Goal: Information Seeking & Learning: Find specific fact

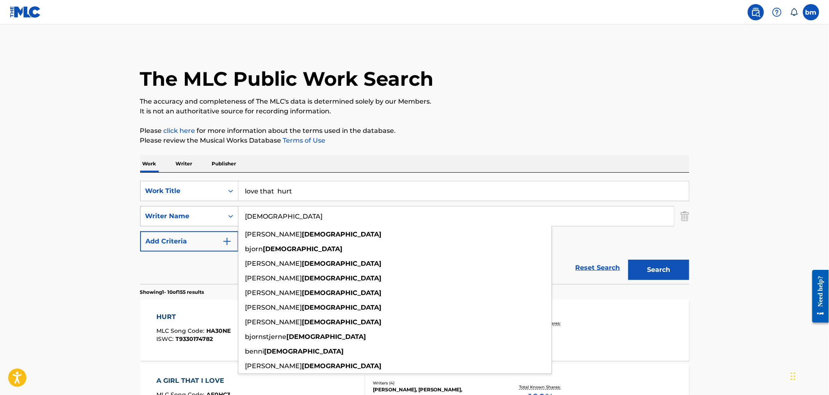
click at [190, 214] on div "SearchWithCriteriad6e444ed-65fc-4fe2-aa18-c4c8b2367377 Writer [DEMOGRAPHIC_DATA…" at bounding box center [414, 216] width 549 height 20
type input "[PERSON_NAME] [DEMOGRAPHIC_DATA][PERSON_NAME] ChristiansenMik ThyboRuben [PERSO…"
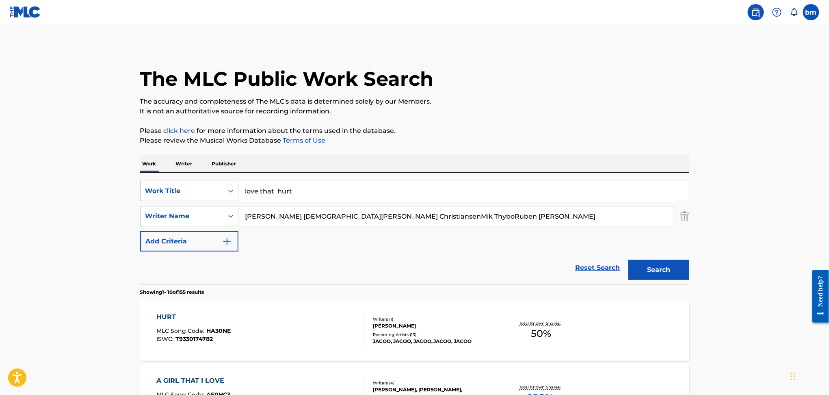
drag, startPoint x: 335, startPoint y: 197, endPoint x: 163, endPoint y: 196, distance: 172.2
click at [163, 196] on div "SearchWithCriteria456ec300-e2cc-4e6e-8597-1a18b6399bb6 Work Title love that hurt" at bounding box center [414, 191] width 549 height 20
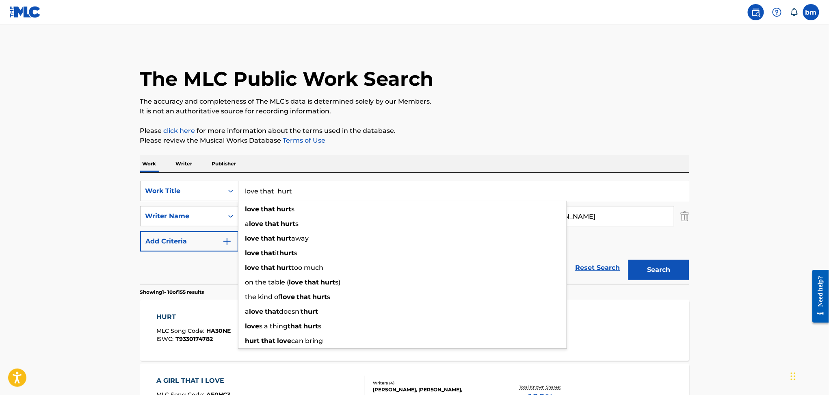
paste input "Kitchen Party [PERSON_NAME]"
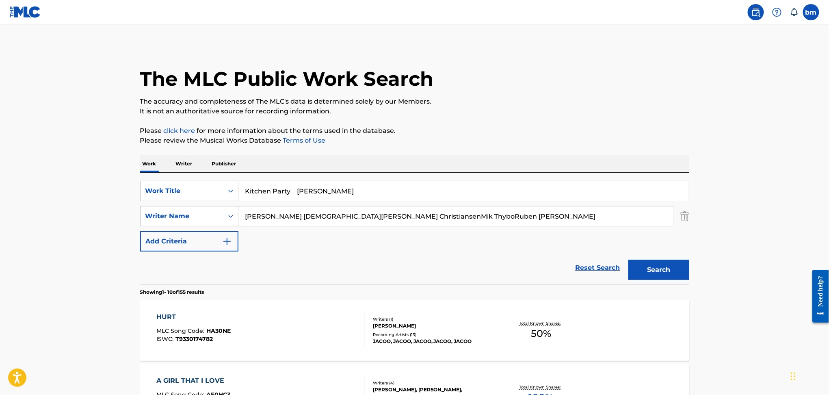
drag, startPoint x: 294, startPoint y: 189, endPoint x: 523, endPoint y: 109, distance: 242.5
type input "Kitchen Party"
drag, startPoint x: 523, startPoint y: 109, endPoint x: 521, endPoint y: 117, distance: 8.0
click at [523, 109] on p "It is not an authoritative source for recording information." at bounding box center [414, 111] width 549 height 10
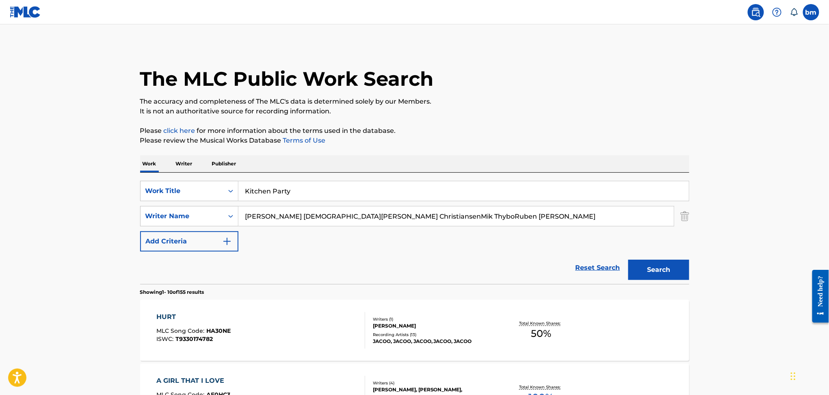
drag, startPoint x: 302, startPoint y: 213, endPoint x: 871, endPoint y: 280, distance: 572.5
click at [829, 280] on html "Accessibility Screen-Reader Guide, Feedback, and Issue Reporting | New window 0…" at bounding box center [414, 197] width 829 height 395
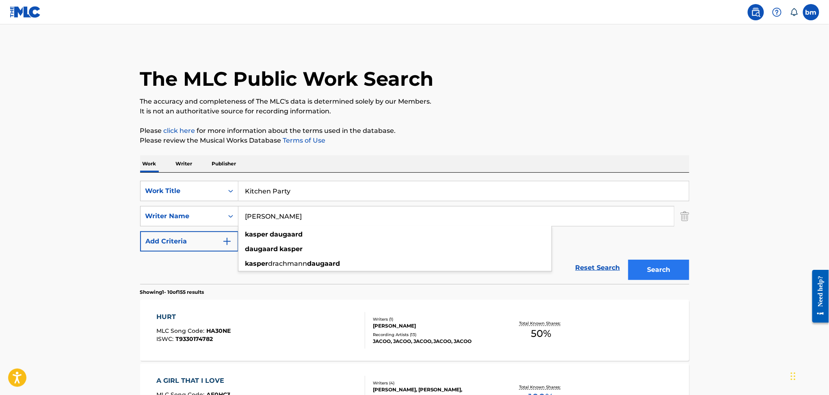
type input "[PERSON_NAME]"
click at [666, 270] on button "Search" at bounding box center [658, 270] width 61 height 20
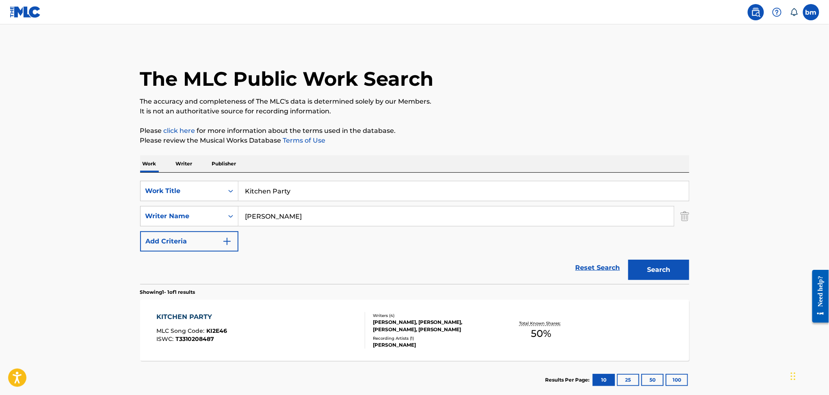
click at [272, 334] on div "KITCHEN PARTY MLC Song Code : KI2E46 ISWC : T3310208487" at bounding box center [260, 330] width 209 height 37
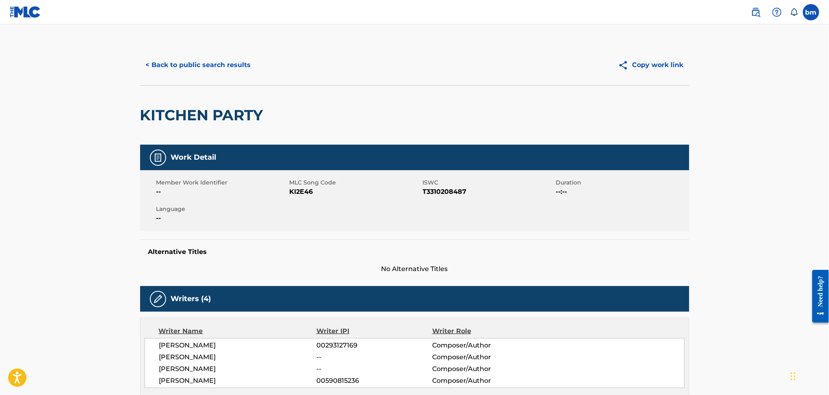
click at [301, 191] on span "KI2E46" at bounding box center [355, 192] width 131 height 10
copy span "KI2E46"
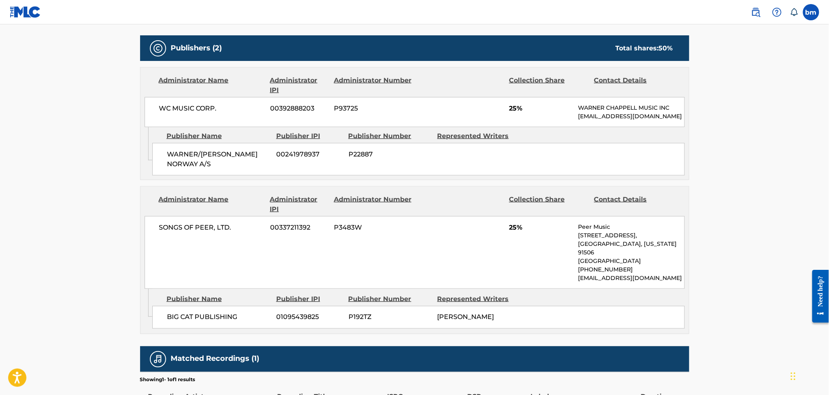
scroll to position [379, 0]
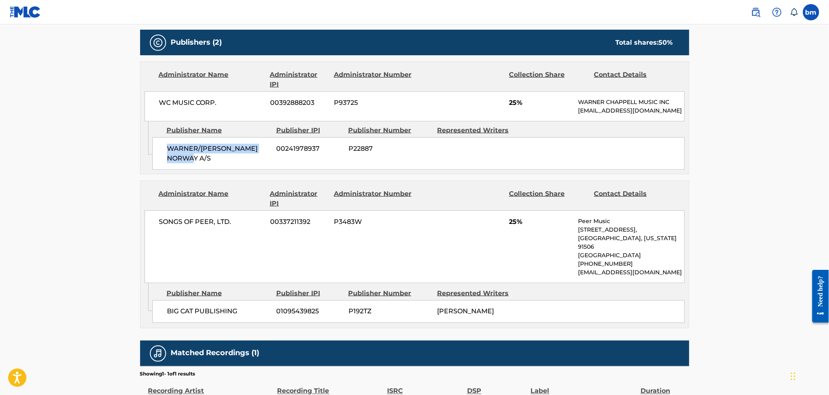
drag, startPoint x: 161, startPoint y: 153, endPoint x: 201, endPoint y: 172, distance: 44.0
click at [201, 170] on div "WARNER/[PERSON_NAME] NORWAY A/S 00241978937 P22887" at bounding box center [418, 153] width 532 height 32
copy span "WARNER/[PERSON_NAME] NORWAY A/S"
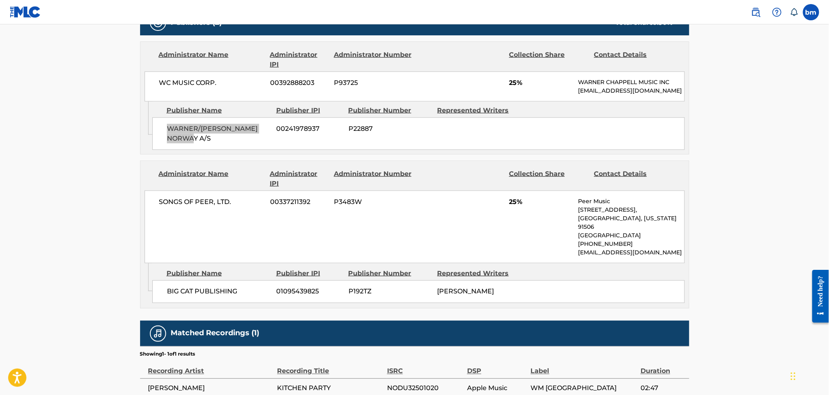
scroll to position [433, 0]
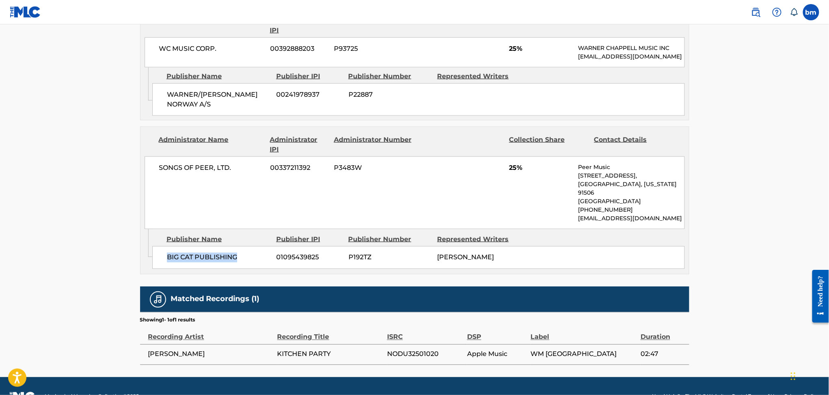
drag, startPoint x: 162, startPoint y: 265, endPoint x: 244, endPoint y: 270, distance: 81.4
click at [244, 269] on div "BIG CAT PUBLISHING 01095439825 P192TZ MADS [PERSON_NAME]" at bounding box center [418, 257] width 532 height 23
copy span "BIG CAT PUBLISHING"
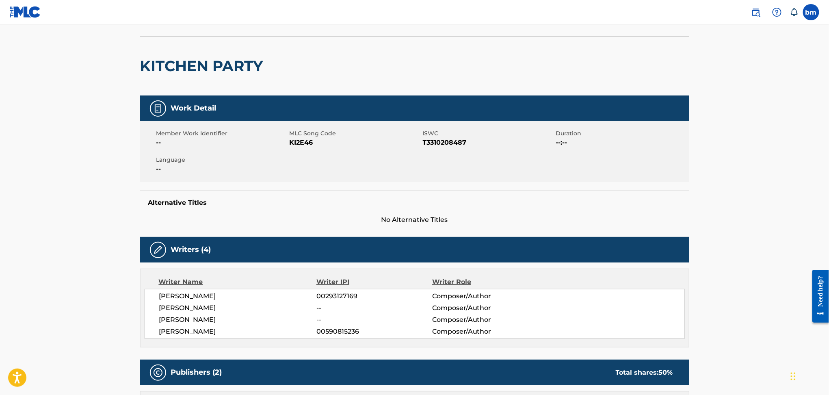
scroll to position [0, 0]
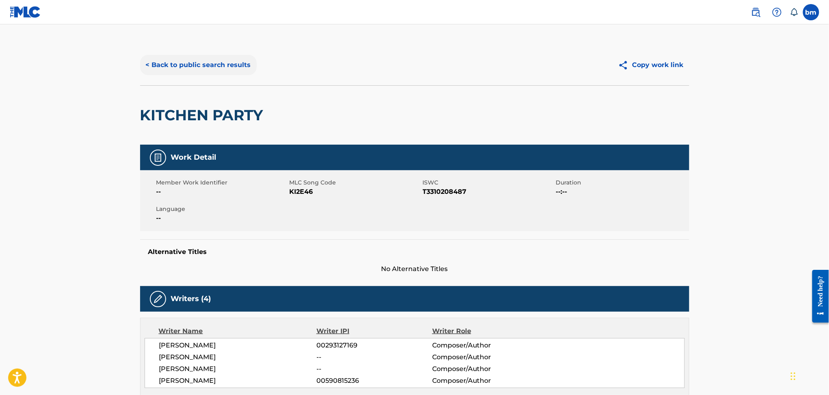
click at [197, 68] on button "< Back to public search results" at bounding box center [198, 65] width 117 height 20
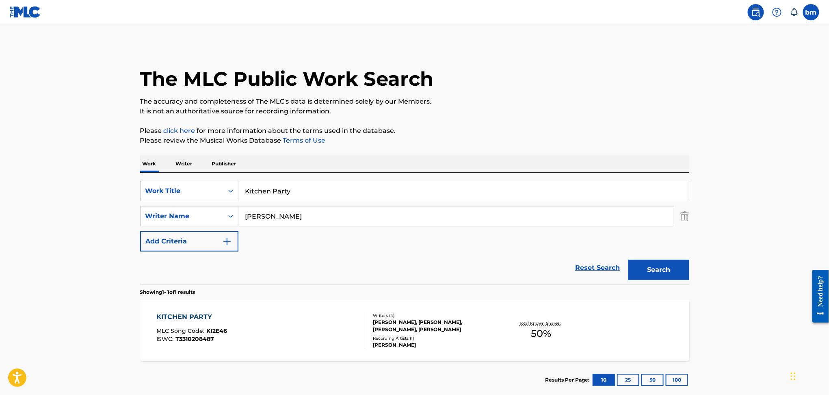
drag, startPoint x: 336, startPoint y: 216, endPoint x: 61, endPoint y: 206, distance: 274.7
click at [61, 206] on main "The MLC Public Work Search The accuracy and completeness of The MLC's data is d…" at bounding box center [414, 213] width 829 height 379
paste input "[PERSON_NAME]"
type input "[PERSON_NAME]"
drag, startPoint x: 290, startPoint y: 193, endPoint x: 130, endPoint y: 196, distance: 160.5
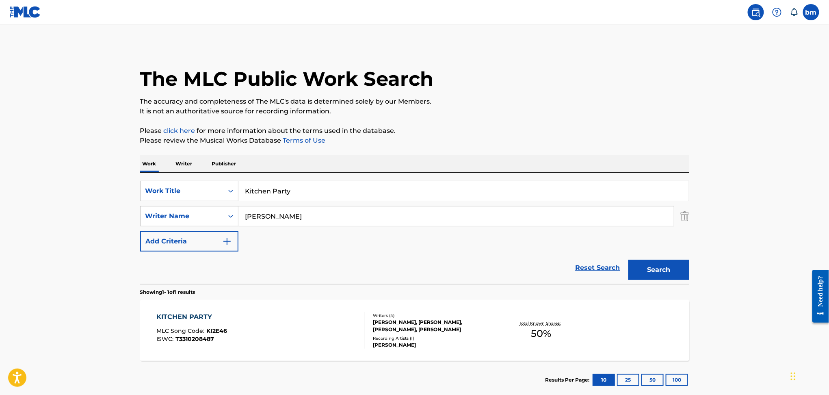
click at [130, 196] on div "The MLC Public Work Search The accuracy and completeness of The MLC's data is d…" at bounding box center [414, 222] width 569 height 354
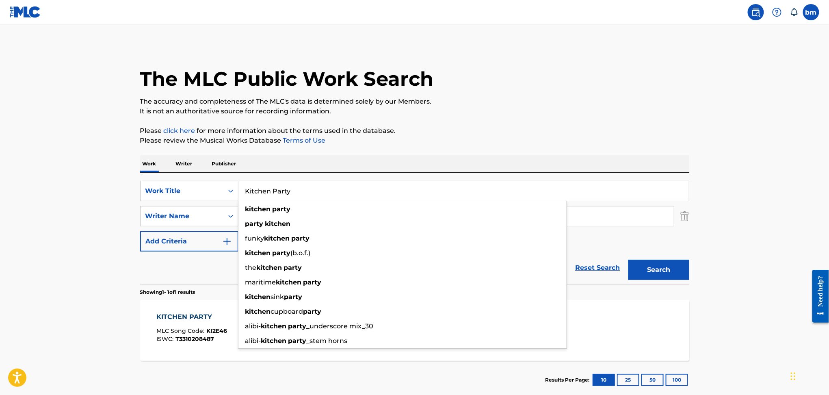
paste input "THINGS KAYTRANADA"
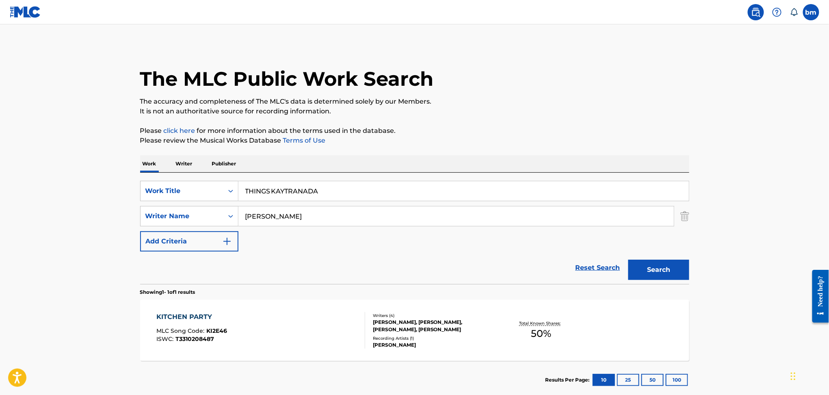
drag, startPoint x: 277, startPoint y: 188, endPoint x: 532, endPoint y: 147, distance: 257.6
click at [524, 182] on input "THINGS KAYTRANADA" at bounding box center [463, 190] width 450 height 19
type input "THINGS"
click at [538, 126] on p "Please click here for more information about the terms used in the database." at bounding box center [414, 131] width 549 height 10
click at [651, 262] on button "Search" at bounding box center [658, 270] width 61 height 20
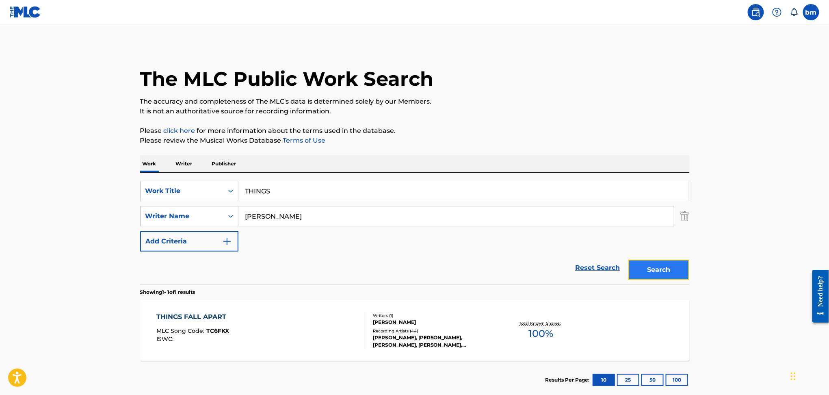
click at [636, 268] on button "Search" at bounding box center [658, 270] width 61 height 20
drag, startPoint x: 319, startPoint y: 216, endPoint x: 189, endPoint y: 216, distance: 130.0
click at [189, 216] on div "SearchWithCriteriad6e444ed-65fc-4fe2-aa18-c4c8b2367377 Writer Name [PERSON_NAME]" at bounding box center [414, 216] width 549 height 20
paste input "[PERSON_NAME] [PERSON_NAME]"
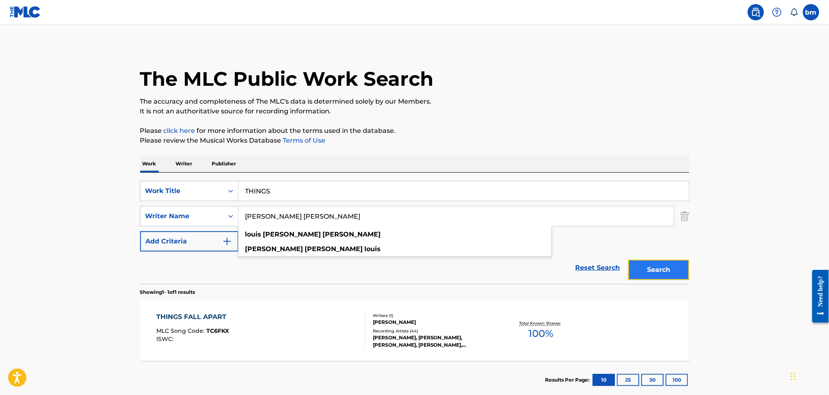
click at [659, 267] on button "Search" at bounding box center [658, 270] width 61 height 20
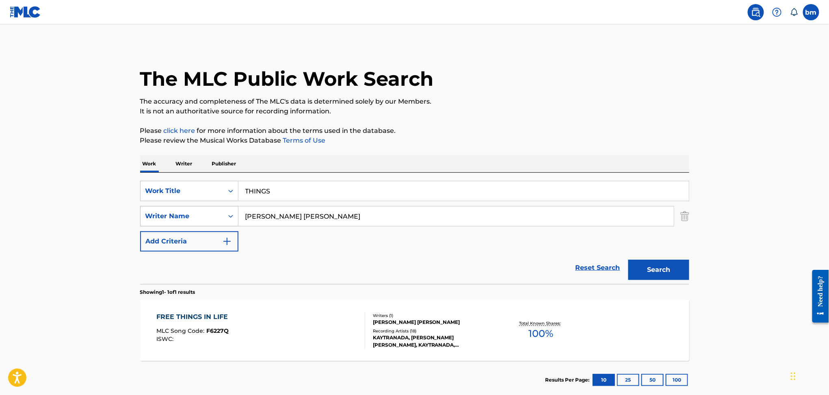
drag, startPoint x: 264, startPoint y: 217, endPoint x: 206, endPoint y: 220, distance: 57.3
click at [206, 220] on div "SearchWithCriteriad6e444ed-65fc-4fe2-aa18-c4c8b2367377 Writer Name [PERSON_NAME…" at bounding box center [414, 216] width 549 height 20
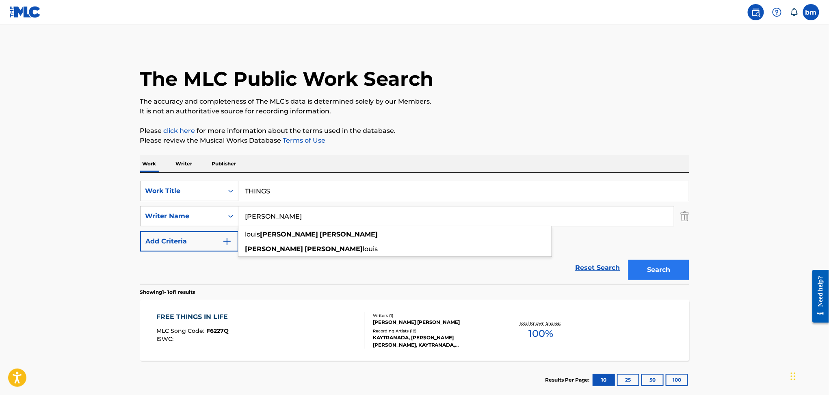
type input "[PERSON_NAME]"
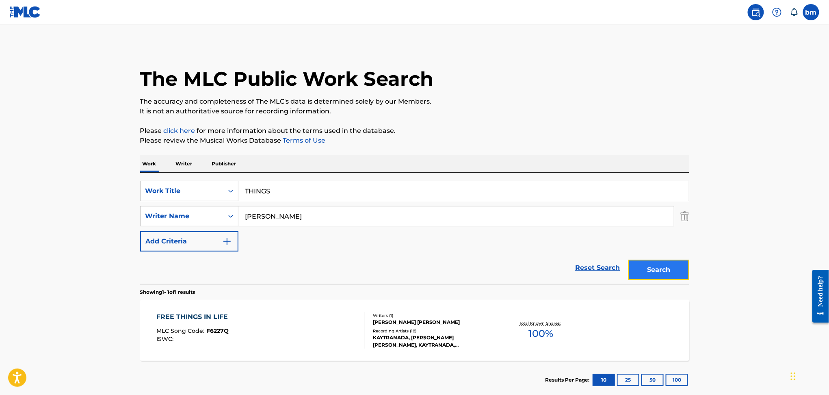
click at [671, 274] on button "Search" at bounding box center [658, 270] width 61 height 20
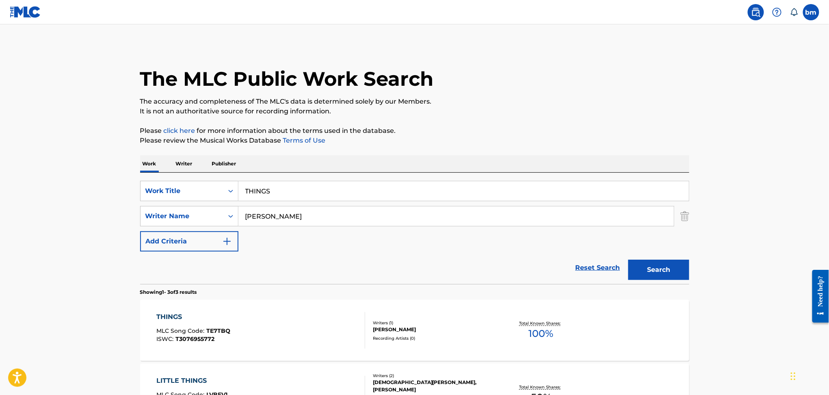
click at [288, 321] on div "THINGS MLC Song Code : TE7TBQ ISWC : T3076955772" at bounding box center [260, 330] width 209 height 37
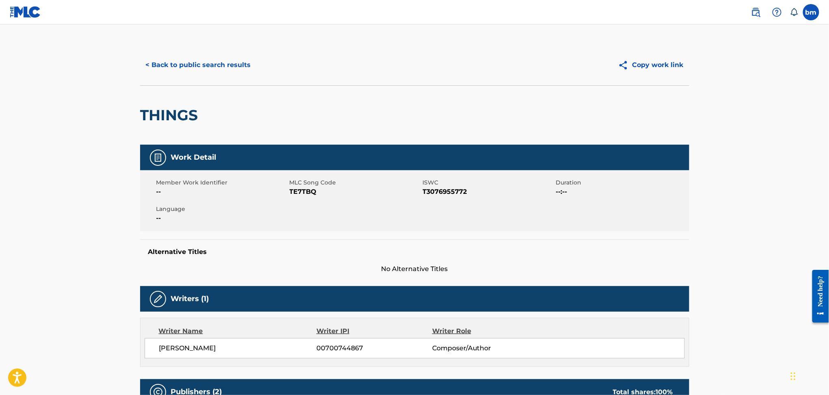
click at [304, 192] on span "TE7TBQ" at bounding box center [355, 192] width 131 height 10
copy span "TE7TBQ"
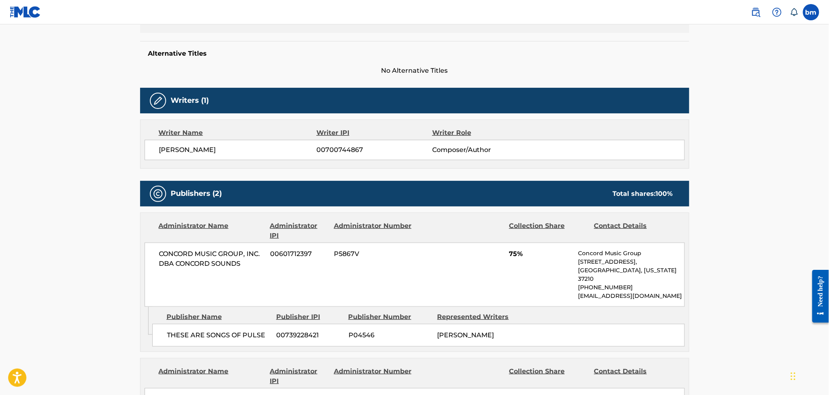
scroll to position [270, 0]
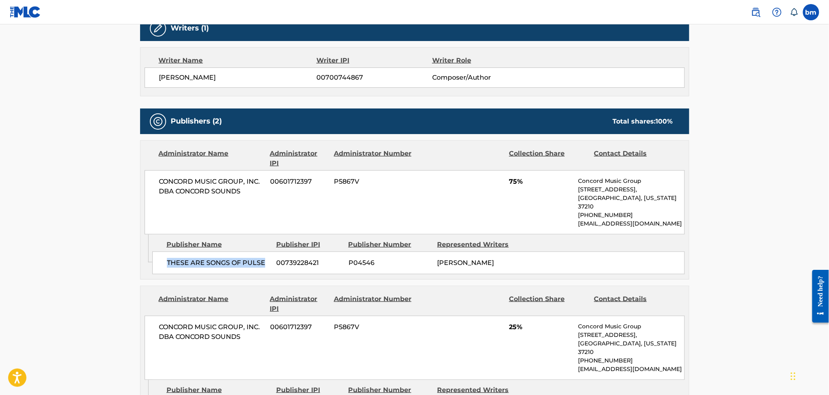
drag, startPoint x: 164, startPoint y: 256, endPoint x: 267, endPoint y: 256, distance: 103.6
click at [267, 256] on div "THESE ARE SONGS OF PULSE 00739228421 P04546 [PERSON_NAME]" at bounding box center [418, 262] width 532 height 23
copy span "THESE ARE SONGS OF PULSE"
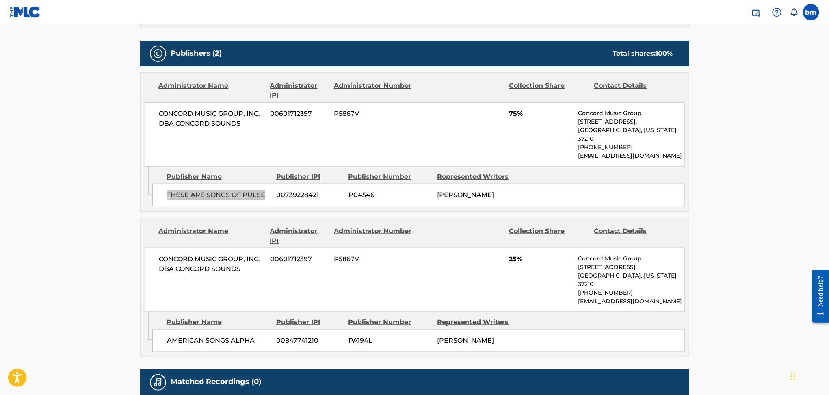
scroll to position [398, 0]
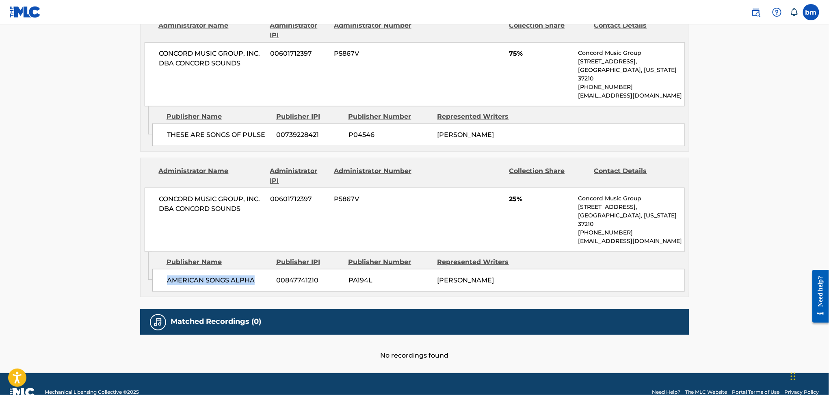
drag, startPoint x: 159, startPoint y: 266, endPoint x: 262, endPoint y: 266, distance: 102.8
click at [262, 269] on div "AMERICAN SONGS ALPHA 00847741210 PA194L [PERSON_NAME]" at bounding box center [418, 280] width 532 height 23
copy span "AMERICAN SONGS ALPHA"
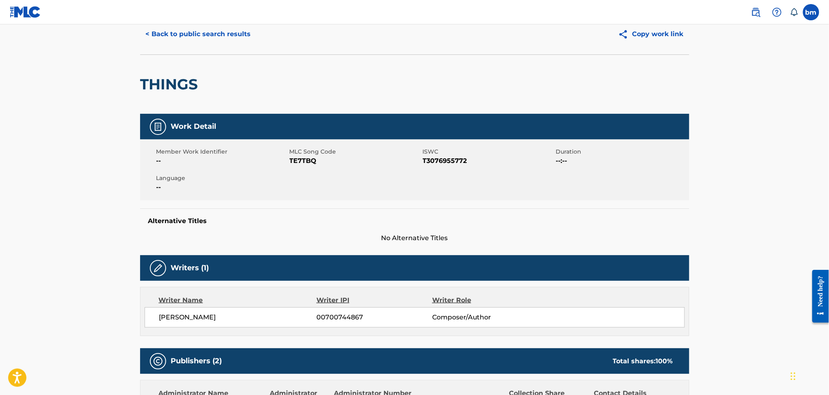
scroll to position [0, 0]
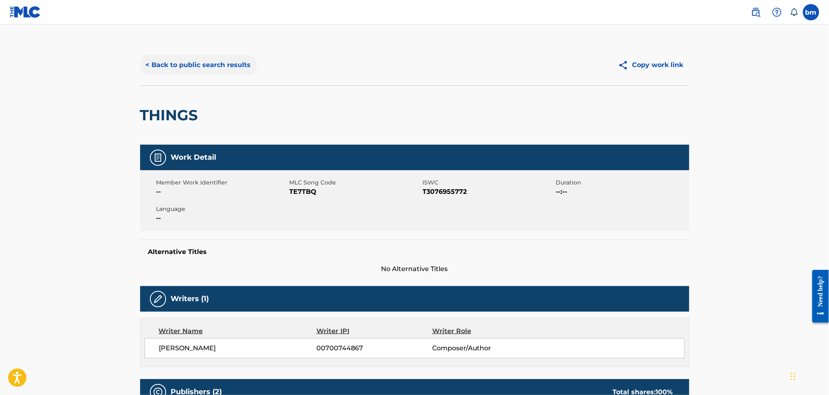
click at [193, 68] on button "< Back to public search results" at bounding box center [198, 65] width 117 height 20
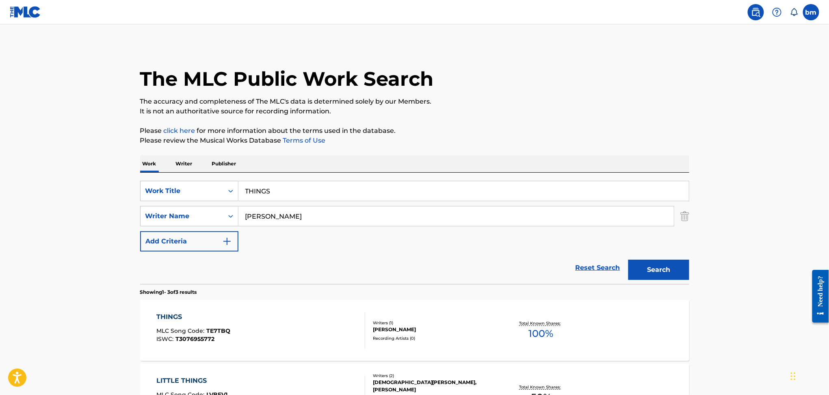
drag, startPoint x: 301, startPoint y: 172, endPoint x: 301, endPoint y: 178, distance: 6.1
click at [301, 174] on div "Work Writer Publisher SearchWithCriteria456ec300-e2cc-4e6e-8597-1a18b6399bb6 Wo…" at bounding box center [414, 340] width 549 height 371
drag, startPoint x: 301, startPoint y: 192, endPoint x: 216, endPoint y: 192, distance: 85.7
click at [216, 192] on div "SearchWithCriteria456ec300-e2cc-4e6e-8597-1a18b6399bb6 Work Title THINGS" at bounding box center [414, 191] width 549 height 20
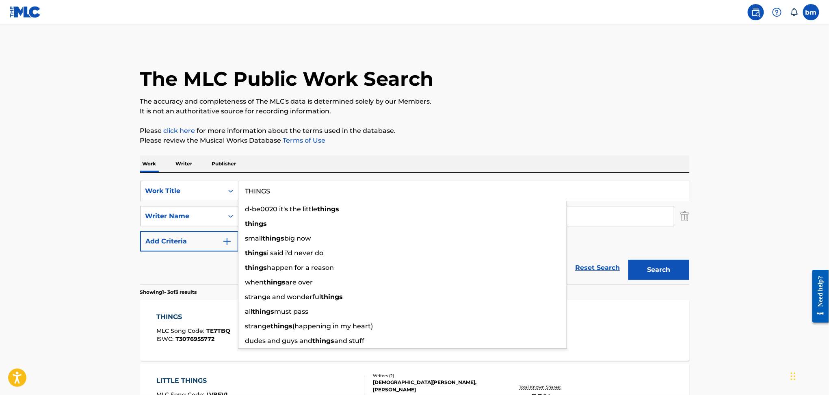
paste input "DON'T WORRY BABE / I GOT U BABE"
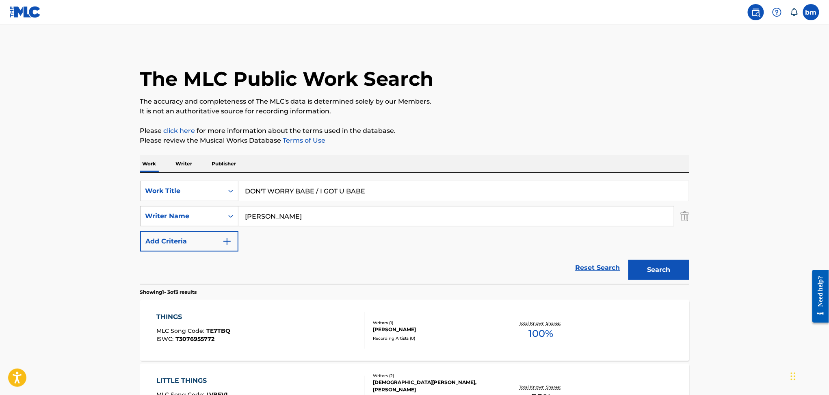
type input "DON'T WORRY BABE / I GOT U BABE"
click at [520, 151] on div "The MLC Public Work Search The accuracy and completeness of The MLC's data is d…" at bounding box center [414, 286] width 569 height 482
drag, startPoint x: 324, startPoint y: 219, endPoint x: 212, endPoint y: 217, distance: 112.1
click at [212, 217] on div "SearchWithCriteriad6e444ed-65fc-4fe2-aa18-c4c8b2367377 Writer Name [PERSON_NAME]" at bounding box center [414, 216] width 549 height 20
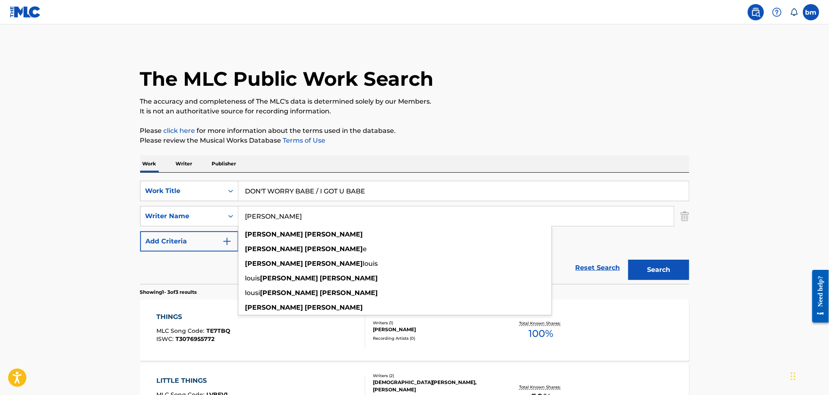
paste input "[PERSON_NAME] YanceyLatrelle SimmonsLee [PERSON_NAME][PERSON_NAME][PERSON_NAME]"
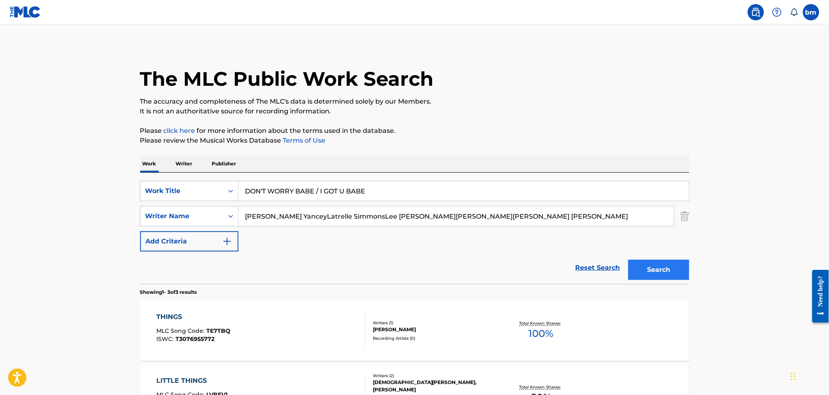
drag, startPoint x: 292, startPoint y: 217, endPoint x: 673, endPoint y: 261, distance: 383.5
click at [689, 250] on div "The MLC Public Work Search The accuracy and completeness of The MLC's data is d…" at bounding box center [414, 286] width 569 height 482
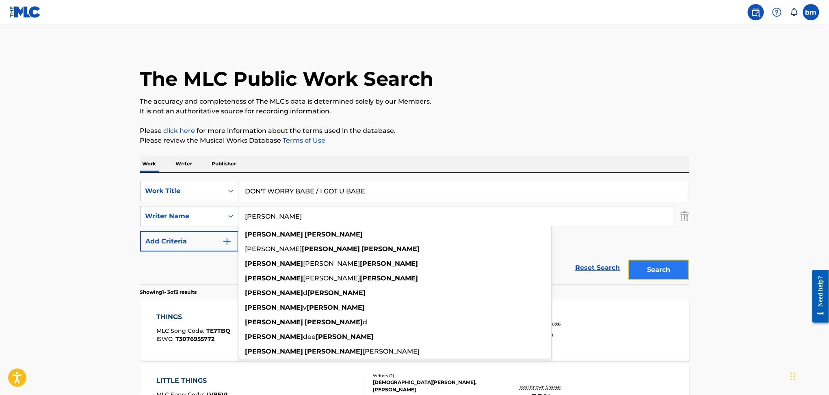
click at [669, 275] on button "Search" at bounding box center [658, 270] width 61 height 20
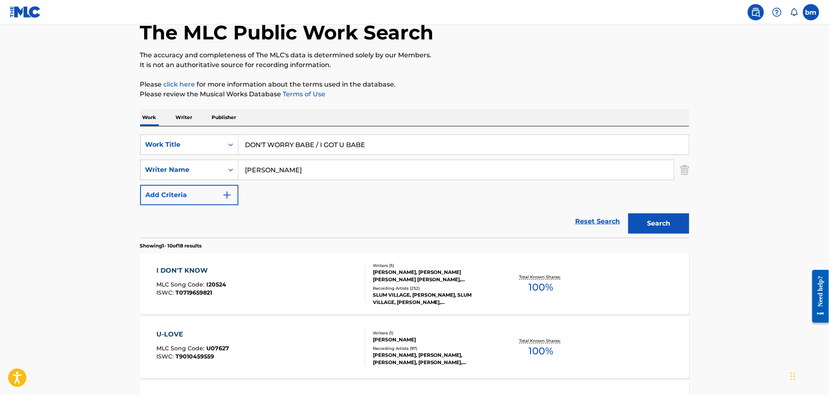
scroll to position [108, 0]
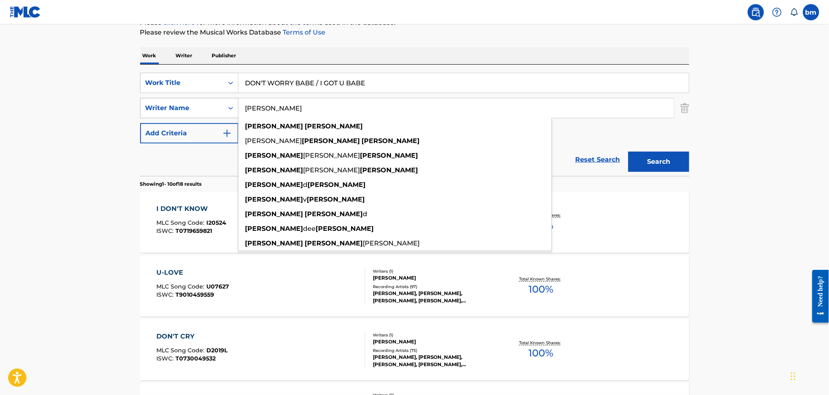
drag, startPoint x: 317, startPoint y: 111, endPoint x: 190, endPoint y: 111, distance: 127.1
click at [190, 111] on div "SearchWithCriteriad6e444ed-65fc-4fe2-aa18-c4c8b2367377 Writer Name [PERSON_NAME…" at bounding box center [414, 108] width 549 height 20
paste input "[PERSON_NAME] SimmonsLee [PERSON_NAME][PERSON_NAME][PERSON_NAME] [PERSON_NAME]"
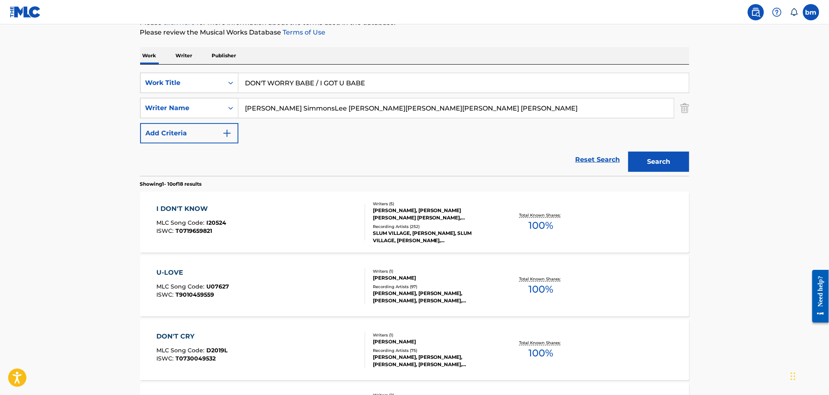
click at [304, 103] on input "[PERSON_NAME] SimmonsLee [PERSON_NAME][PERSON_NAME][PERSON_NAME] [PERSON_NAME]" at bounding box center [455, 107] width 435 height 19
drag, startPoint x: 305, startPoint y: 110, endPoint x: 719, endPoint y: 134, distance: 414.1
click at [719, 134] on main "The MLC Public Work Search The accuracy and completeness of The MLC's data is d…" at bounding box center [414, 394] width 829 height 956
drag, startPoint x: 303, startPoint y: 109, endPoint x: 622, endPoint y: 151, distance: 321.2
click at [613, 147] on form "SearchWithCriteria456ec300-e2cc-4e6e-8597-1a18b6399bb6 Work Title DON'T WORRY B…" at bounding box center [414, 124] width 549 height 103
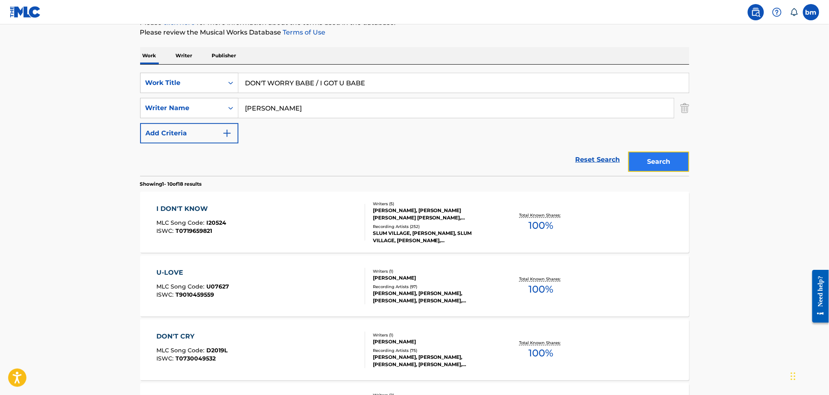
click at [664, 164] on button "Search" at bounding box center [658, 161] width 61 height 20
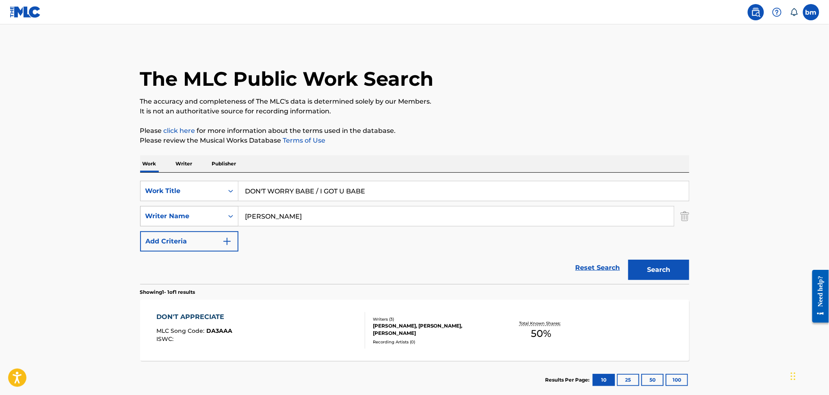
drag, startPoint x: 341, startPoint y: 215, endPoint x: 201, endPoint y: 214, distance: 140.1
click at [201, 214] on div "SearchWithCriteriad6e444ed-65fc-4fe2-aa18-c4c8b2367377 Writer Name [PERSON_NAME]" at bounding box center [414, 216] width 549 height 20
paste input "[PERSON_NAME]"
click at [653, 268] on button "Search" at bounding box center [658, 270] width 61 height 20
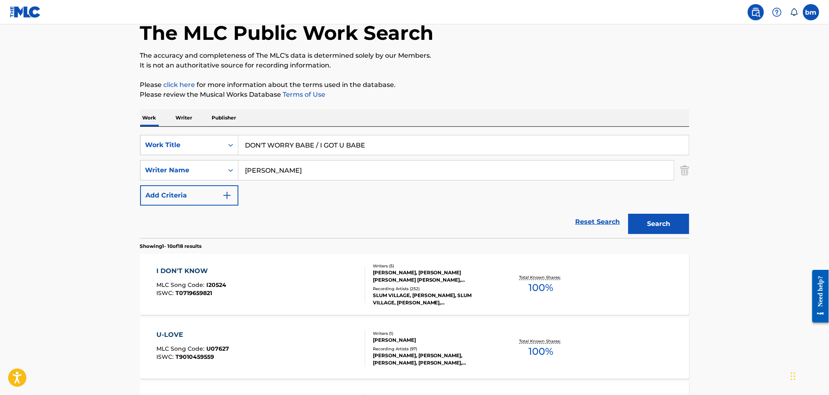
scroll to position [108, 0]
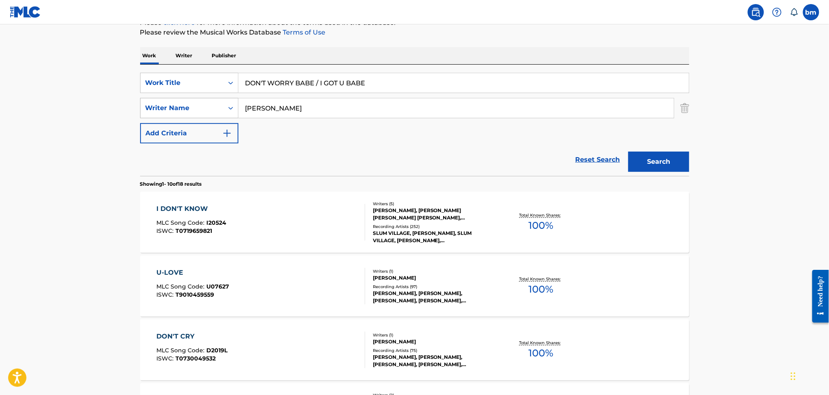
drag, startPoint x: 307, startPoint y: 104, endPoint x: 208, endPoint y: 111, distance: 99.4
click at [208, 111] on div "SearchWithCriteriad6e444ed-65fc-4fe2-aa18-c4c8b2367377 Writer Name [PERSON_NAME]" at bounding box center [414, 108] width 549 height 20
paste input "AJRadicoLiim Lasalle"
type input "AJRadicoLiim Lasalle"
drag, startPoint x: 412, startPoint y: 81, endPoint x: 219, endPoint y: 81, distance: 192.9
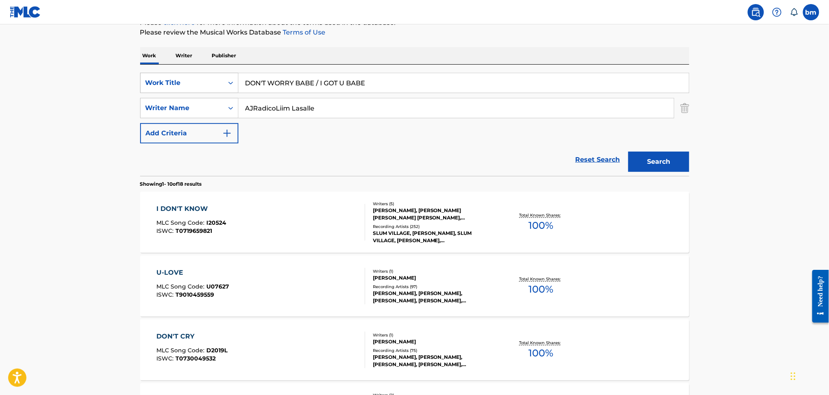
click at [219, 81] on div "SearchWithCriteria456ec300-e2cc-4e6e-8597-1a18b6399bb6 Work Title DON'T WORRY B…" at bounding box center [414, 83] width 549 height 20
paste input "Why Why Liim"
drag, startPoint x: 284, startPoint y: 85, endPoint x: 362, endPoint y: 71, distance: 79.3
click at [342, 80] on input "Why Why Liim" at bounding box center [463, 82] width 450 height 19
type input "Why Why"
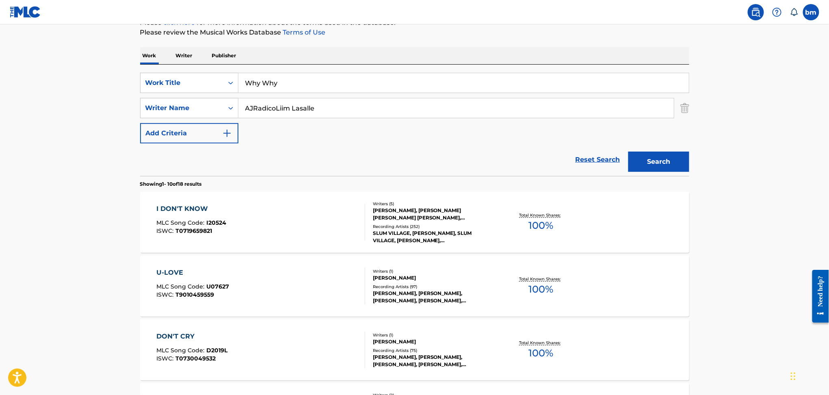
click at [398, 52] on div "Work Writer Publisher" at bounding box center [414, 55] width 549 height 17
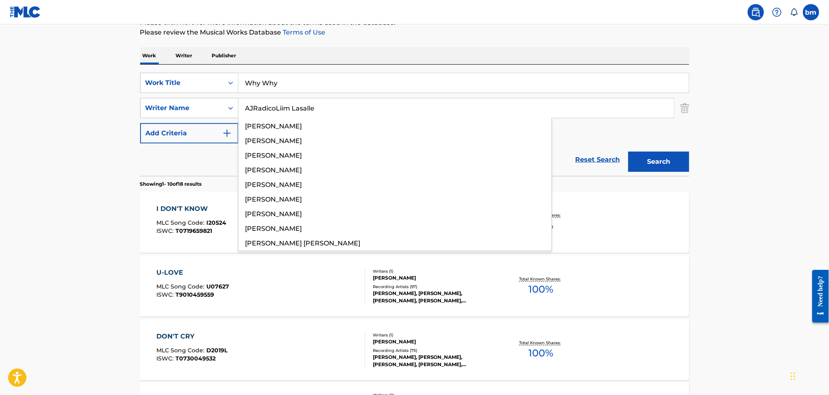
drag, startPoint x: 276, startPoint y: 108, endPoint x: 162, endPoint y: 120, distance: 113.9
click at [162, 120] on div "SearchWithCriteria456ec300-e2cc-4e6e-8597-1a18b6399bb6 Work Title Why Why Searc…" at bounding box center [414, 108] width 549 height 71
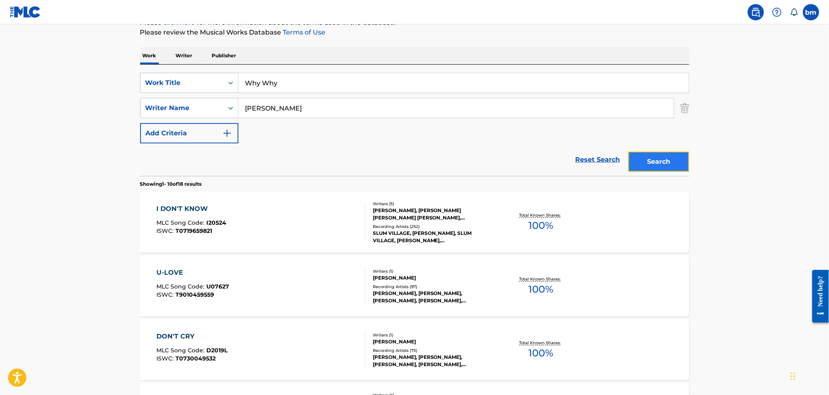
click at [661, 162] on button "Search" at bounding box center [658, 161] width 61 height 20
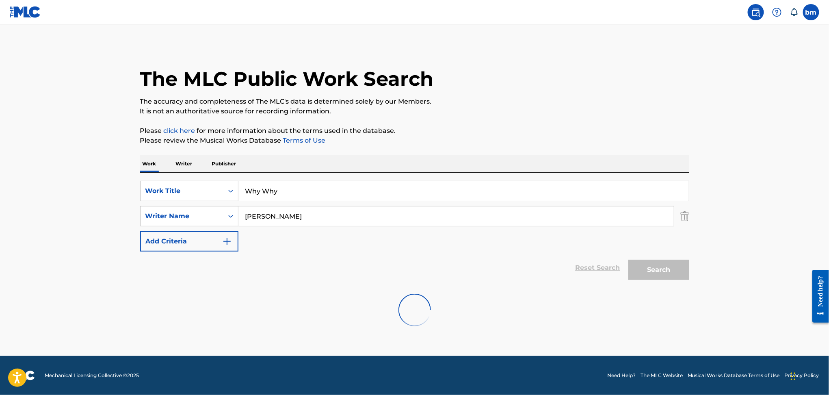
scroll to position [0, 0]
drag, startPoint x: 303, startPoint y: 212, endPoint x: 215, endPoint y: 216, distance: 87.8
click at [215, 216] on div "SearchWithCriteriad6e444ed-65fc-4fe2-aa18-c4c8b2367377 Writer Name [PERSON_NAME]" at bounding box center [414, 216] width 549 height 20
paste input "AJRadico"
drag, startPoint x: 654, startPoint y: 275, endPoint x: 643, endPoint y: 266, distance: 13.8
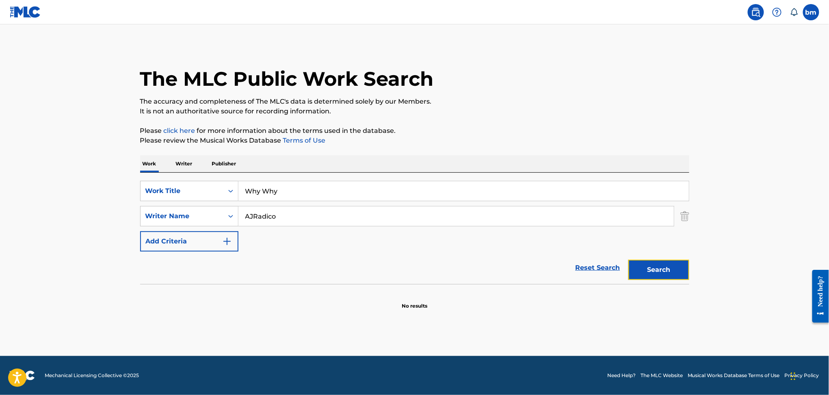
click at [654, 274] on button "Search" at bounding box center [658, 270] width 61 height 20
drag, startPoint x: 305, startPoint y: 218, endPoint x: 195, endPoint y: 218, distance: 109.3
click at [195, 218] on div "SearchWithCriteriad6e444ed-65fc-4fe2-aa18-c4c8b2367377 Writer Name AJRadico" at bounding box center [414, 216] width 549 height 20
paste input "[PERSON_NAME]"
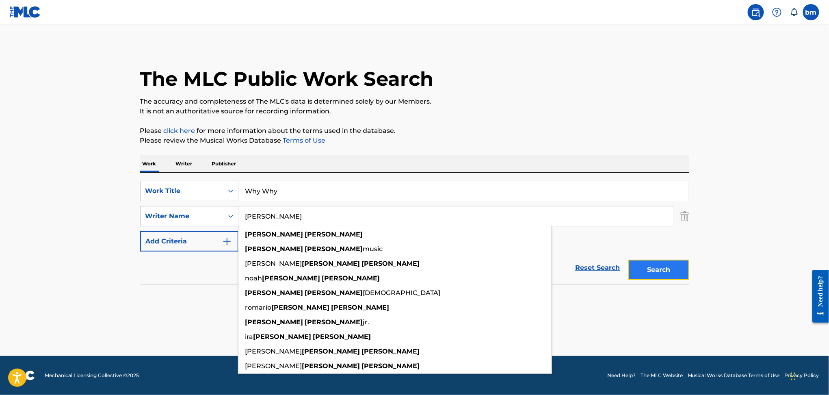
click at [671, 270] on button "Search" at bounding box center [658, 270] width 61 height 20
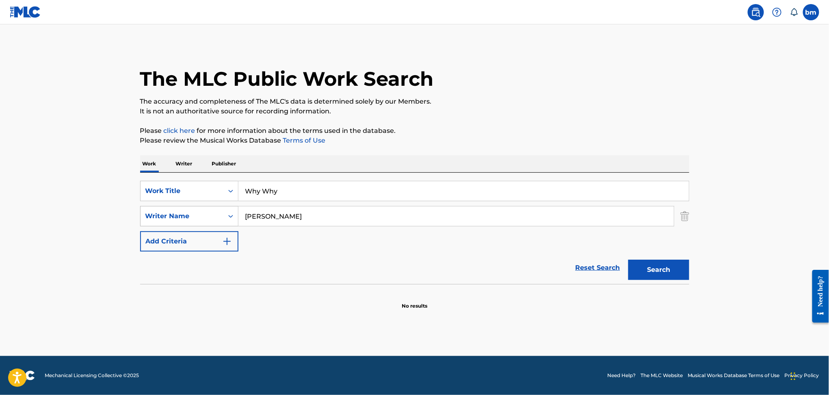
drag, startPoint x: 322, startPoint y: 219, endPoint x: 204, endPoint y: 220, distance: 117.4
click at [190, 219] on div "SearchWithCriteriad6e444ed-65fc-4fe2-aa18-c4c8b2367377 Writer Name [PERSON_NAME]" at bounding box center [414, 216] width 549 height 20
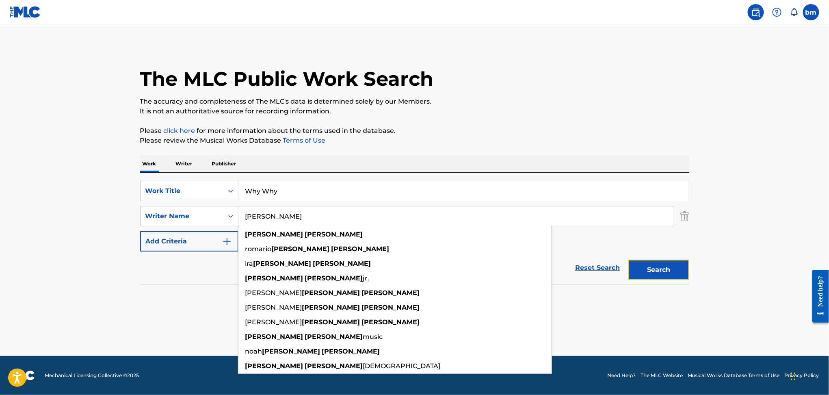
click at [654, 272] on button "Search" at bounding box center [658, 270] width 61 height 20
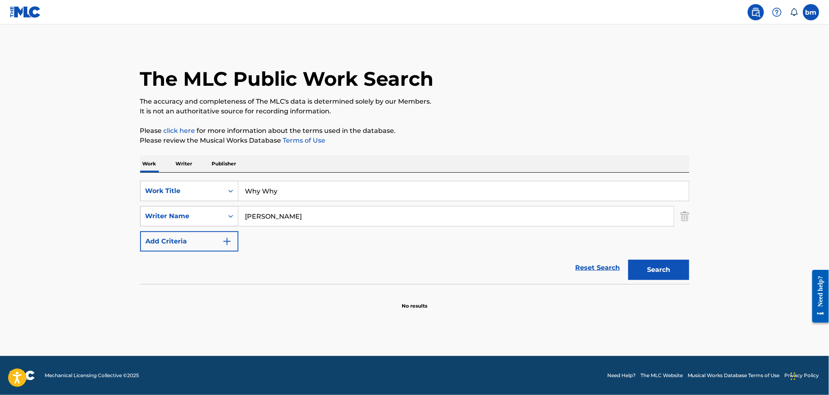
drag, startPoint x: 278, startPoint y: 219, endPoint x: 196, endPoint y: 224, distance: 82.2
click at [196, 224] on div "SearchWithCriteriad6e444ed-65fc-4fe2-aa18-c4c8b2367377 Writer Name [PERSON_NAME]" at bounding box center [414, 216] width 549 height 20
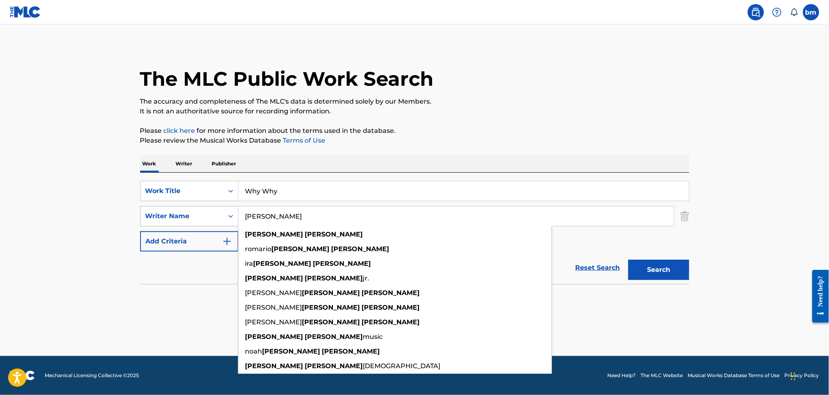
click at [175, 223] on div "Writer Name" at bounding box center [182, 215] width 83 height 15
drag, startPoint x: 333, startPoint y: 209, endPoint x: 150, endPoint y: 218, distance: 182.6
click at [150, 218] on div "SearchWithCriteriad6e444ed-65fc-4fe2-aa18-c4c8b2367377 Writer Name [PERSON_NAME…" at bounding box center [414, 216] width 549 height 20
paste input "[PERSON_NAME]"
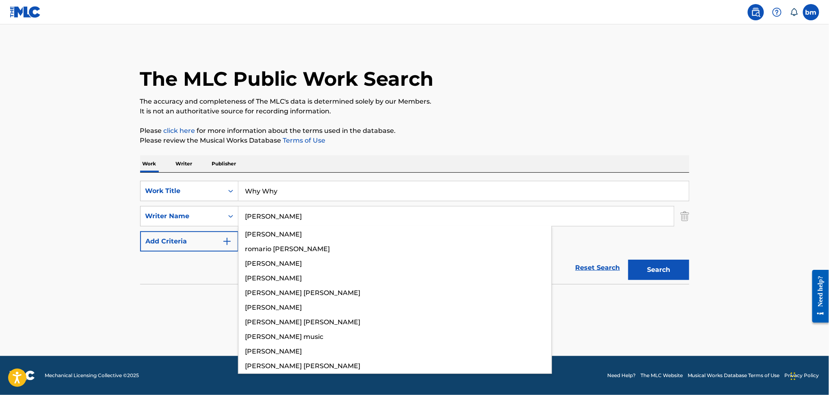
type input "[PERSON_NAME]"
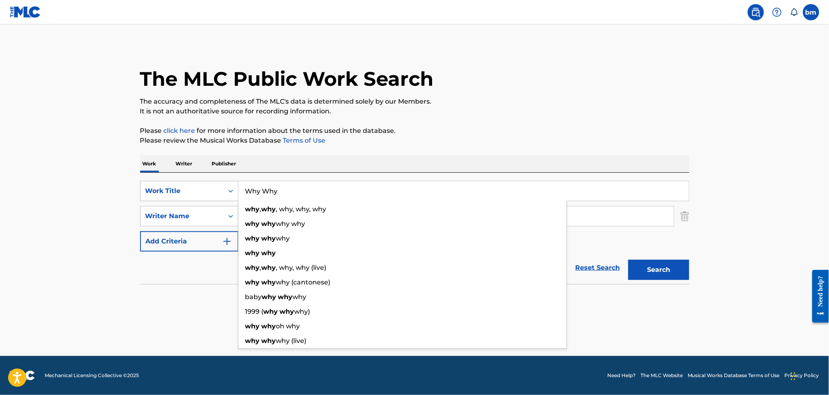
drag, startPoint x: 268, startPoint y: 189, endPoint x: 232, endPoint y: 190, distance: 36.6
click at [232, 190] on div "SearchWithCriteria456ec300-e2cc-4e6e-8597-1a18b6399bb6 Work Title Why Why why ,…" at bounding box center [414, 191] width 549 height 20
paste input "All I Want + In Pursuit [PERSON_NAME] The Scientist"
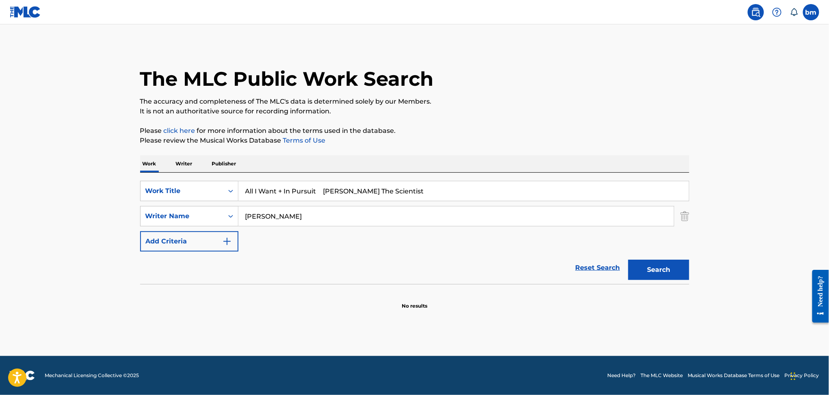
drag, startPoint x: 327, startPoint y: 192, endPoint x: 571, endPoint y: 153, distance: 246.4
click at [566, 168] on div "Work Writer Publisher SearchWithCriteria456ec300-e2cc-4e6e-8597-1a18b6399bb6 Wo…" at bounding box center [414, 232] width 549 height 154
type input "All I Want + In Pursuit"
click at [540, 101] on p "The accuracy and completeness of The MLC's data is determined solely by our Mem…" at bounding box center [414, 102] width 549 height 10
click at [654, 264] on button "Search" at bounding box center [658, 270] width 61 height 20
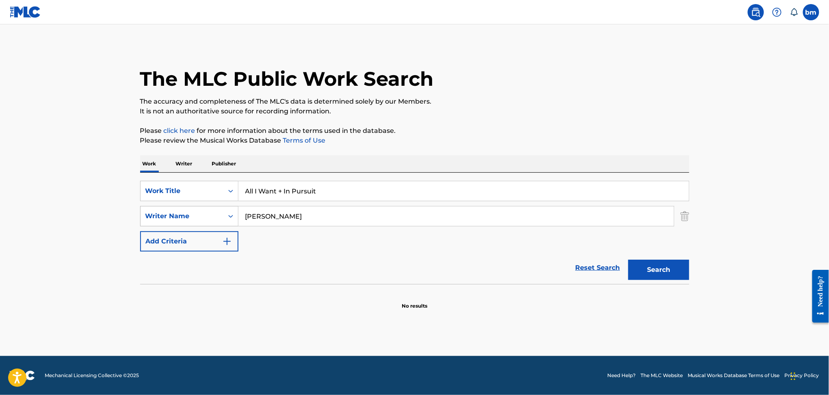
drag, startPoint x: 354, startPoint y: 215, endPoint x: 231, endPoint y: 215, distance: 123.1
click at [233, 215] on div "SearchWithCriteriad6e444ed-65fc-4fe2-aa18-c4c8b2367377 Writer Name [PERSON_NAME]" at bounding box center [414, 216] width 549 height 20
paste input "[PERSON_NAME] [PERSON_NAME]"
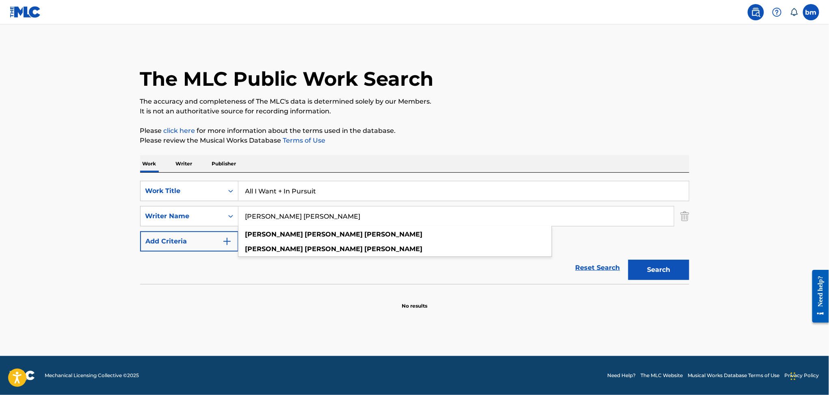
type input "[PERSON_NAME] [PERSON_NAME]"
click at [657, 273] on button "Search" at bounding box center [658, 270] width 61 height 20
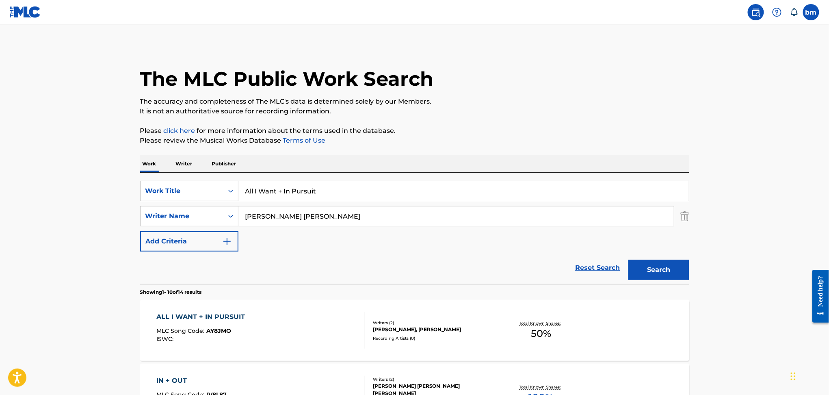
click at [327, 329] on div "ALL I WANT + IN PURSUIT MLC Song Code : AY8JMO ISWC :" at bounding box center [260, 330] width 209 height 37
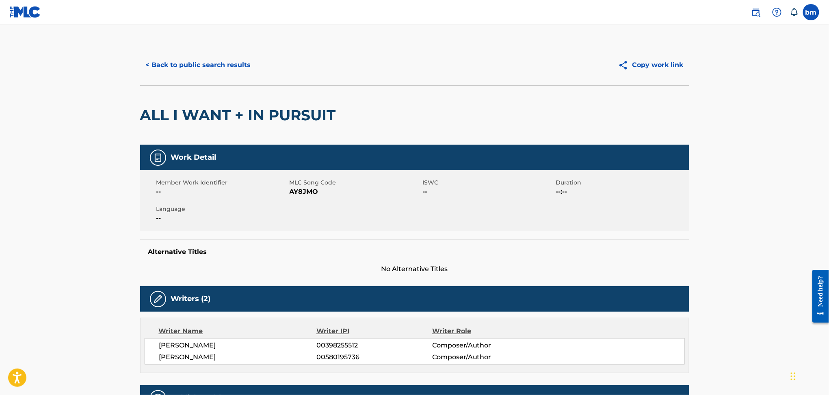
click at [298, 196] on span "AY8JMO" at bounding box center [355, 192] width 131 height 10
click at [298, 195] on span "AY8JMO" at bounding box center [355, 192] width 131 height 10
copy span "AY8JMO"
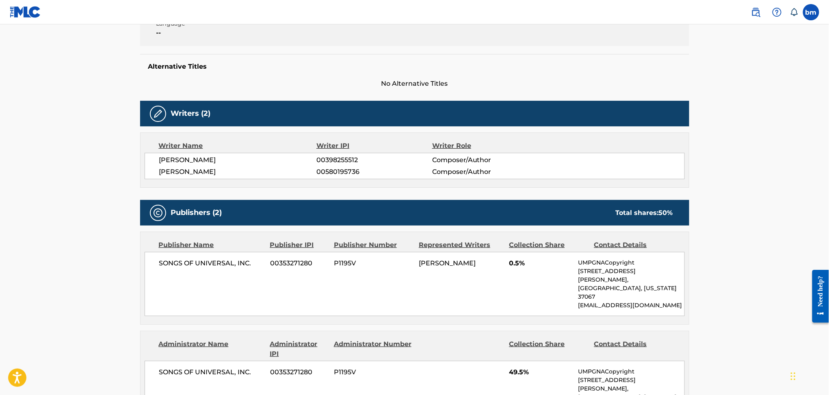
scroll to position [270, 0]
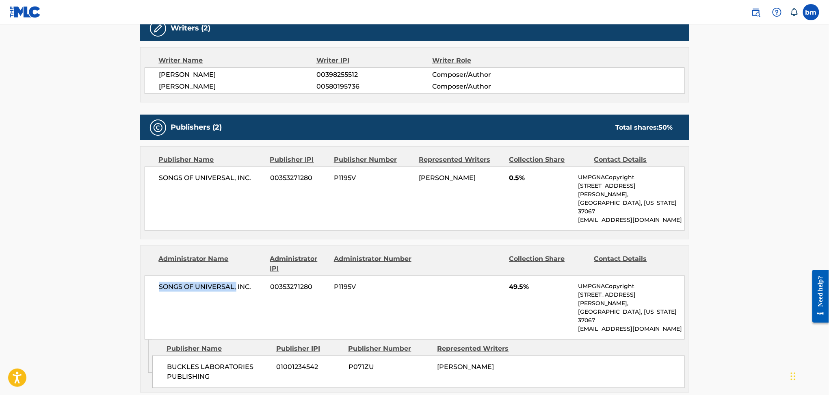
drag, startPoint x: 174, startPoint y: 274, endPoint x: 236, endPoint y: 291, distance: 64.0
click at [236, 291] on div "SONGS OF UNIVERSAL, INC. 00353271280 P1195V 49.5% UMPGNACopyright [STREET_ADDRE…" at bounding box center [415, 307] width 540 height 64
drag, startPoint x: 164, startPoint y: 333, endPoint x: 220, endPoint y: 358, distance: 62.0
click at [220, 358] on div "Work Detail Member Work Identifier -- MLC Song Code AY8JMO ISWC -- Duration --:…" at bounding box center [414, 165] width 549 height 582
copy span "BUCKLES LABORATORIES PUBLISHING"
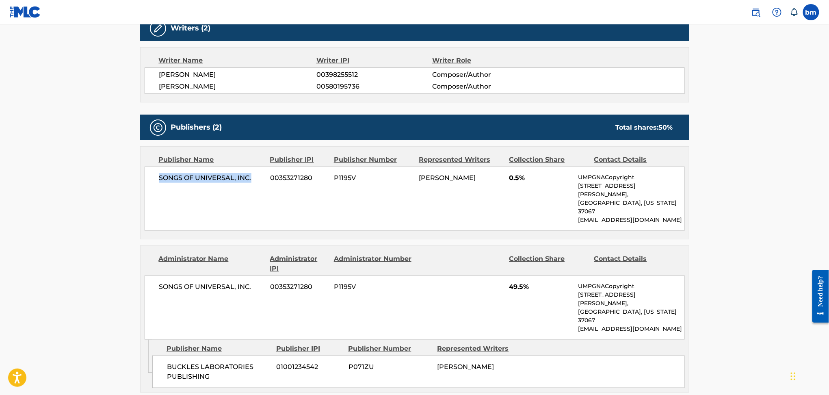
drag, startPoint x: 158, startPoint y: 177, endPoint x: 319, endPoint y: 213, distance: 165.1
click at [259, 177] on div "SONGS OF UNIVERSAL, INC. 00353271280 P1195V [PERSON_NAME] 0.5% UMPGNACopyright …" at bounding box center [415, 199] width 540 height 64
copy span "SONGS OF UNIVERSAL, INC."
